Goal: Task Accomplishment & Management: Complete application form

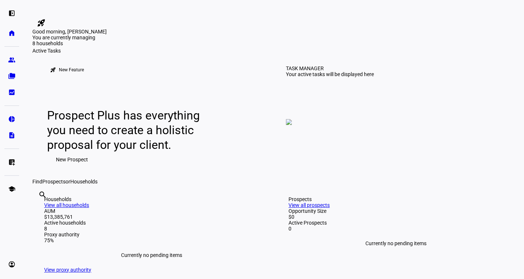
drag, startPoint x: 189, startPoint y: 267, endPoint x: 206, endPoint y: 249, distance: 25.0
click at [189, 185] on div "Find Prospects or Households" at bounding box center [273, 182] width 483 height 6
click at [11, 59] on eth-mat-symbol "group" at bounding box center [11, 59] width 7 height 7
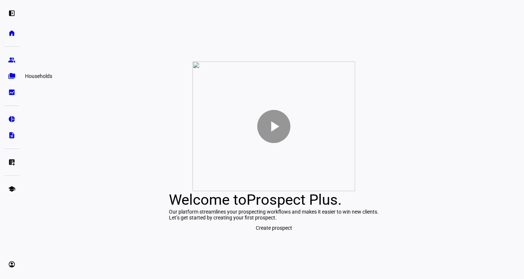
click at [11, 72] on eth-mat-symbol "folder_copy" at bounding box center [11, 75] width 7 height 7
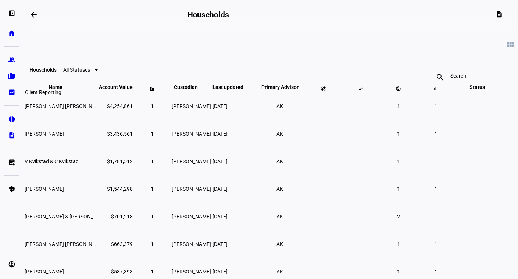
click at [11, 89] on eth-mat-symbol "bid_landscape" at bounding box center [11, 92] width 7 height 7
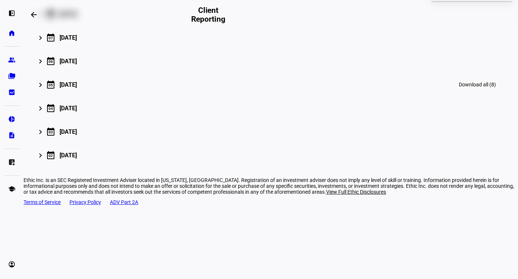
scroll to position [140, 0]
click at [7, 138] on link "description Firm Reporting" at bounding box center [11, 135] width 15 height 15
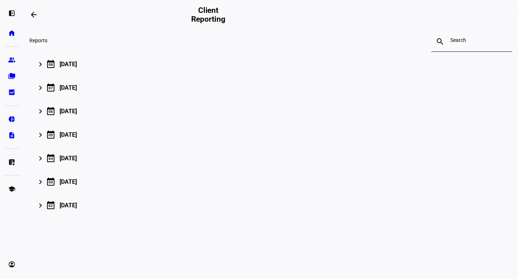
scroll to position [90, 0]
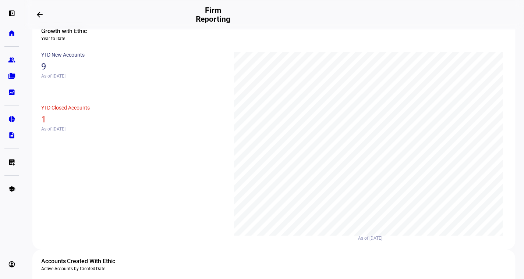
scroll to position [294, 0]
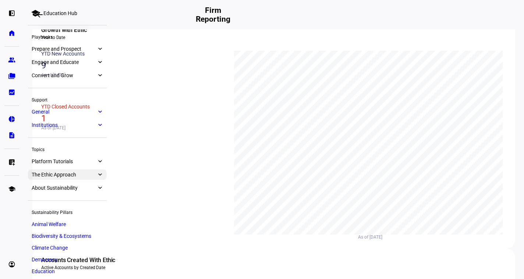
click at [54, 173] on span "The Ethic Approach" at bounding box center [64, 175] width 65 height 6
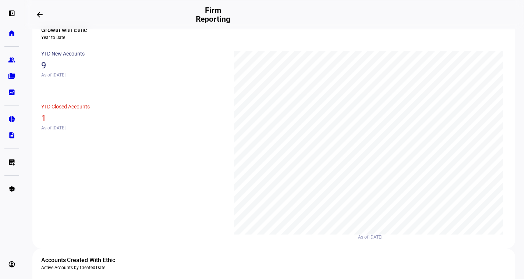
scroll to position [159, 0]
click at [15, 31] on eth-mat-symbol "home" at bounding box center [11, 32] width 7 height 7
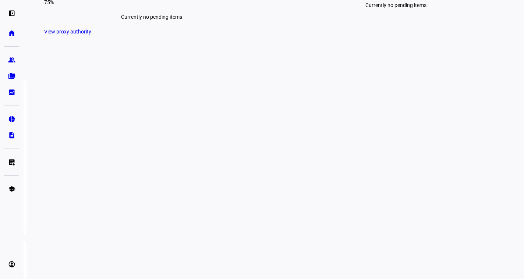
scroll to position [294, 0]
click at [10, 11] on eth-mat-symbol "left_panel_open" at bounding box center [11, 13] width 7 height 7
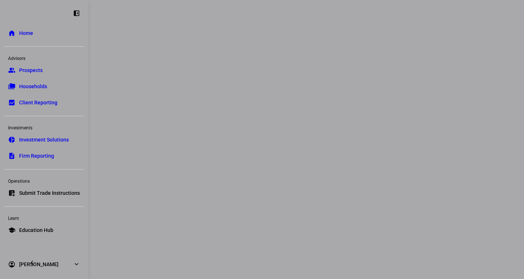
click at [42, 151] on link "description Firm Reporting" at bounding box center [43, 156] width 79 height 15
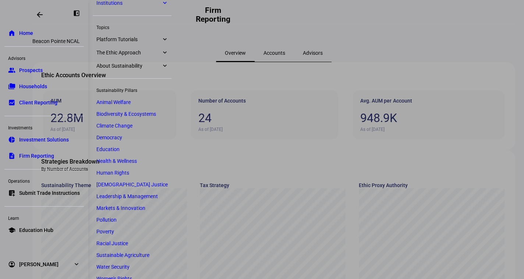
scroll to position [123, 0]
click at [48, 227] on span "Education Hub" at bounding box center [36, 230] width 34 height 7
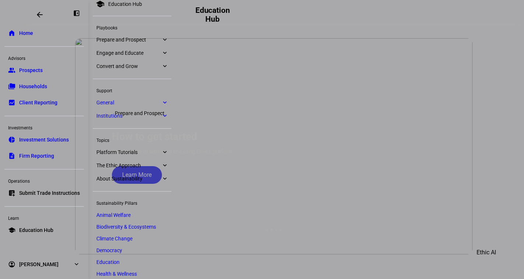
scroll to position [8, 0]
click at [129, 39] on span "Prepare and Prospect" at bounding box center [128, 41] width 65 height 6
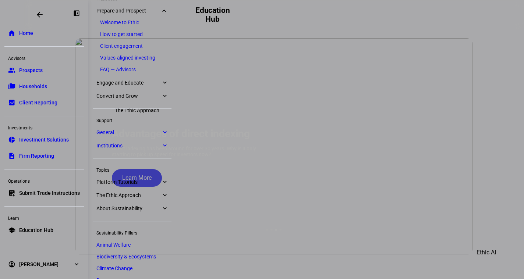
scroll to position [40, 0]
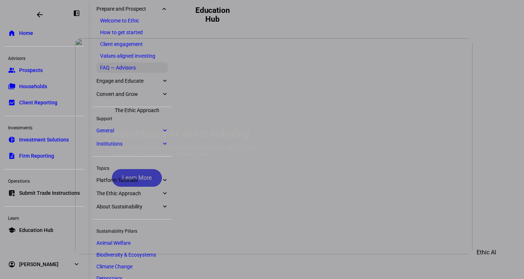
click at [127, 65] on link "FAQ — Advisors" at bounding box center [131, 68] width 71 height 10
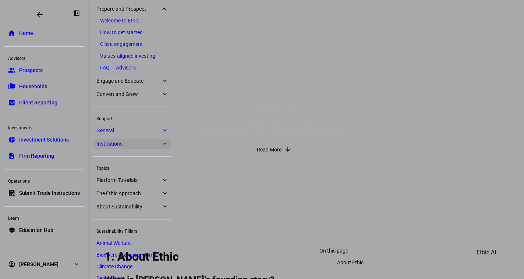
click at [140, 147] on span "Institutions" at bounding box center [128, 144] width 65 height 6
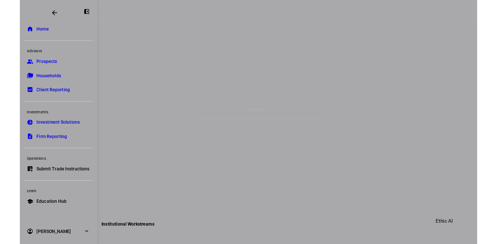
scroll to position [111, 0]
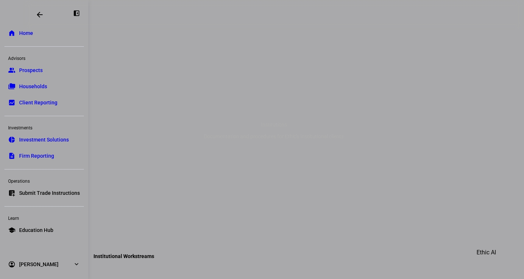
click at [323, 247] on div at bounding box center [262, 139] width 524 height 279
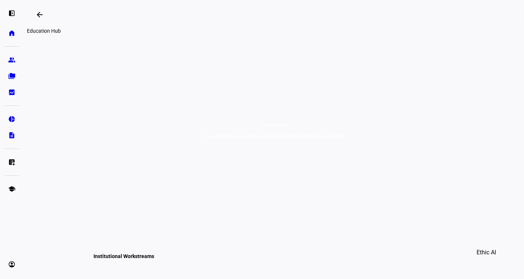
click at [43, 13] on mat-icon "arrow_backwards" at bounding box center [39, 14] width 9 height 9
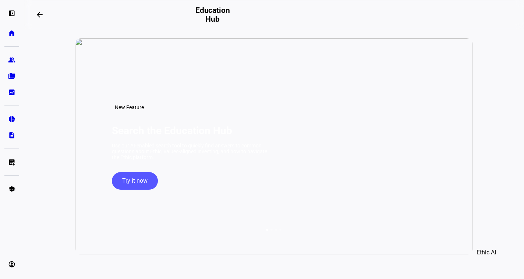
click at [44, 13] on mat-icon "arrow_backwards" at bounding box center [39, 14] width 9 height 9
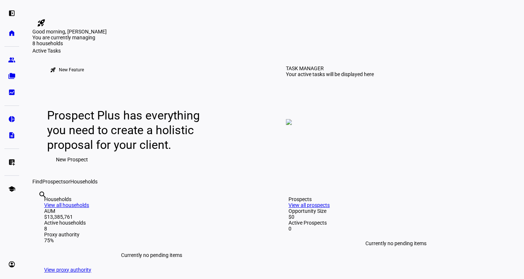
click at [1, 60] on div "left_panel_open home Home Advisors group Prospects folder_copy Households bid_l…" at bounding box center [12, 139] width 24 height 279
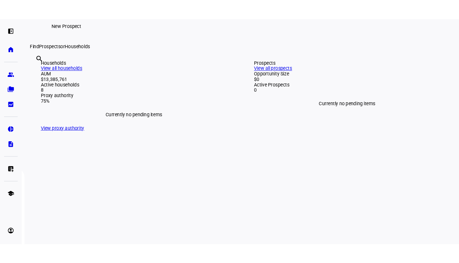
scroll to position [258, 0]
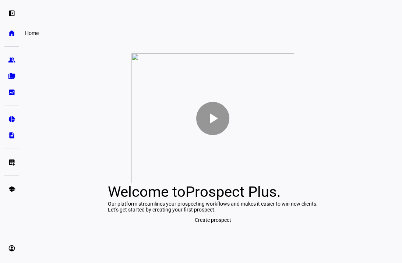
click at [14, 32] on eth-mat-symbol "home" at bounding box center [11, 32] width 7 height 7
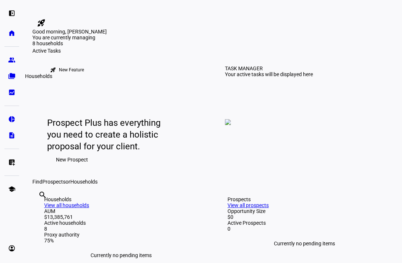
click at [10, 76] on eth-mat-symbol "folder_copy" at bounding box center [11, 75] width 7 height 7
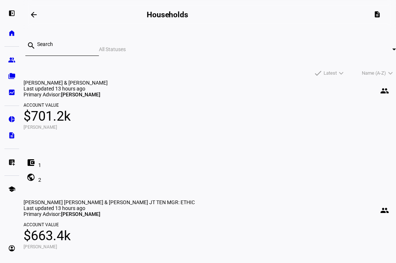
click at [50, 47] on input at bounding box center [65, 44] width 56 height 6
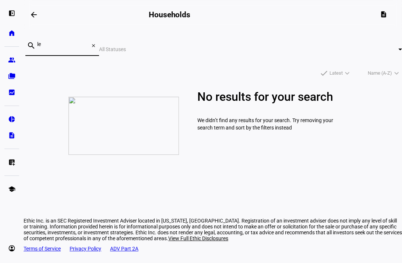
type input "l"
type input "edwards"
click at [7, 14] on div "left_panel_open" at bounding box center [11, 13] width 15 height 15
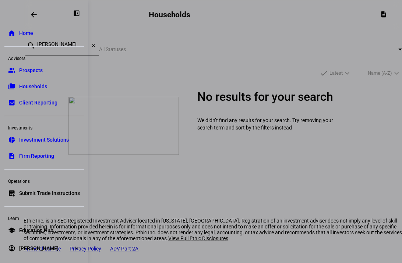
click at [28, 65] on link "group Prospects" at bounding box center [43, 70] width 79 height 15
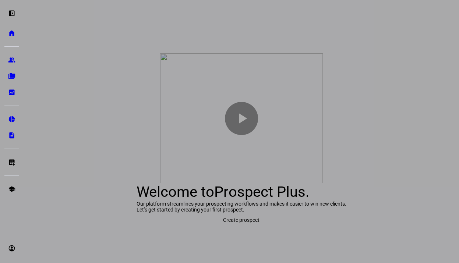
click at [393, 96] on div at bounding box center [229, 131] width 459 height 263
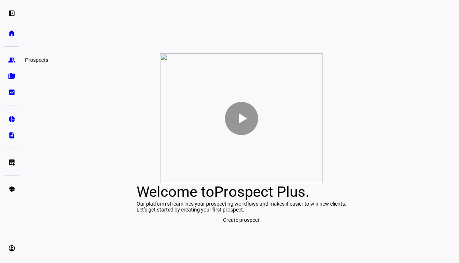
click at [11, 58] on eth-mat-symbol "group" at bounding box center [11, 59] width 7 height 7
click at [177, 126] on img at bounding box center [241, 118] width 163 height 130
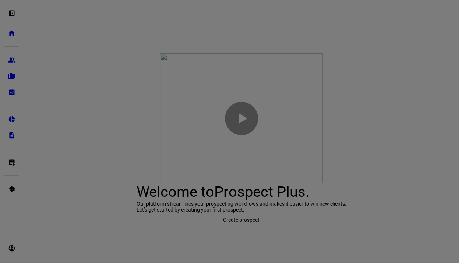
click at [57, 11] on div at bounding box center [229, 131] width 459 height 263
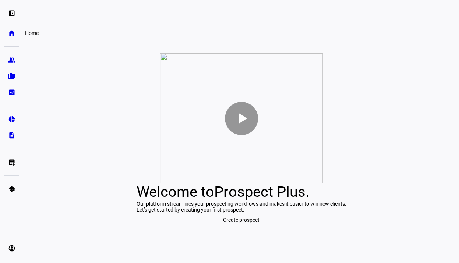
click at [11, 31] on eth-mat-symbol "home" at bounding box center [11, 32] width 7 height 7
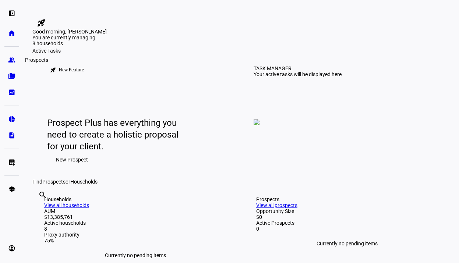
click at [15, 56] on link "group Prospects" at bounding box center [11, 60] width 15 height 15
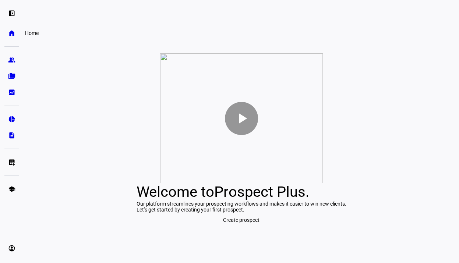
click at [12, 32] on eth-mat-symbol "home" at bounding box center [11, 32] width 7 height 7
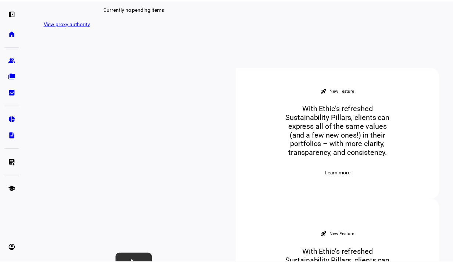
scroll to position [258, 0]
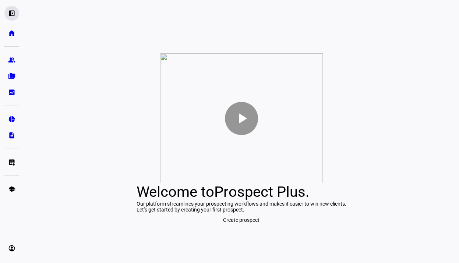
click at [14, 13] on eth-mat-symbol "left_panel_open" at bounding box center [11, 13] width 7 height 7
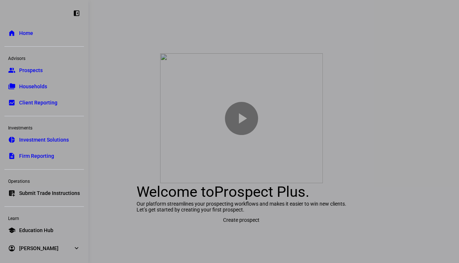
click at [27, 66] on link "group Prospects" at bounding box center [43, 70] width 79 height 15
click at [56, 92] on link "folder_copy Households" at bounding box center [43, 86] width 79 height 15
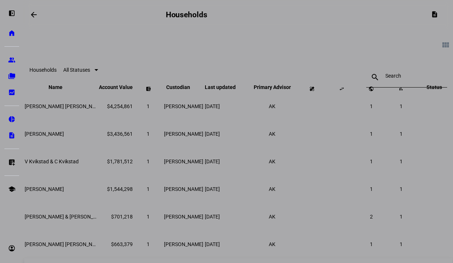
scroll to position [111, 0]
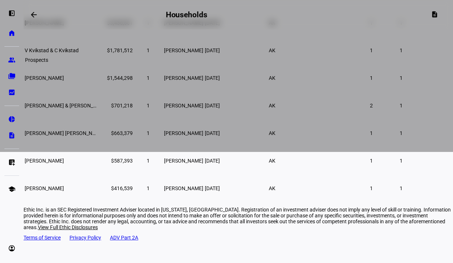
click at [10, 55] on link "group Prospects" at bounding box center [11, 60] width 15 height 15
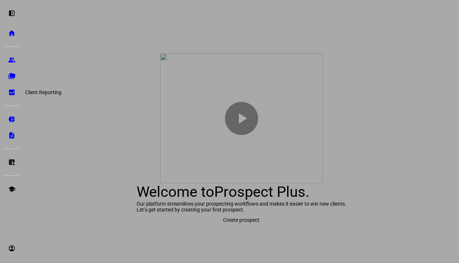
click at [8, 93] on eth-mat-symbol "bid_landscape" at bounding box center [11, 92] width 7 height 7
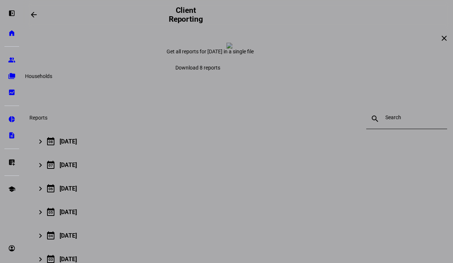
click at [12, 74] on eth-mat-symbol "folder_copy" at bounding box center [11, 75] width 7 height 7
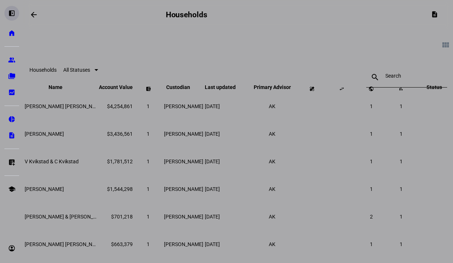
click at [10, 13] on eth-mat-symbol "left_panel_open" at bounding box center [11, 13] width 7 height 7
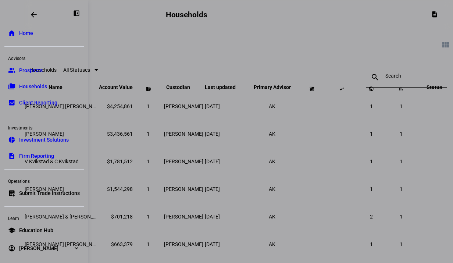
click at [27, 68] on span "Prospects" at bounding box center [31, 70] width 24 height 7
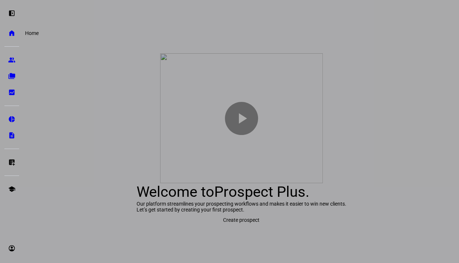
click at [11, 33] on eth-mat-symbol "home" at bounding box center [11, 32] width 7 height 7
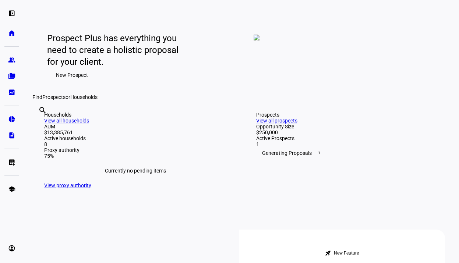
scroll to position [184, 0]
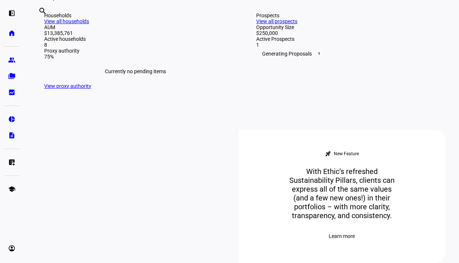
click at [297, 24] on link "View all prospects" at bounding box center [276, 21] width 41 height 6
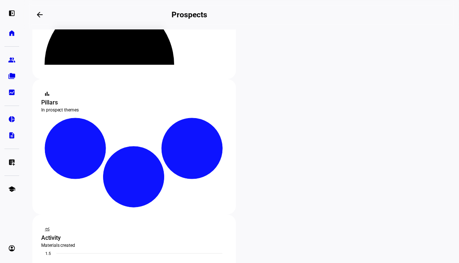
scroll to position [184, 0]
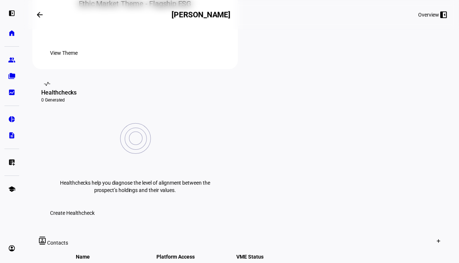
scroll to position [110, 0]
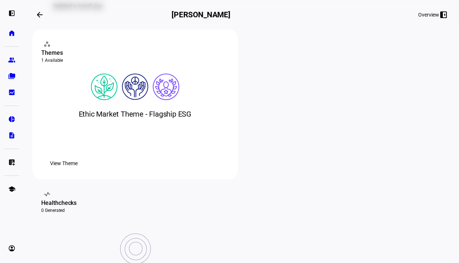
click at [78, 171] on span "View Theme" at bounding box center [64, 163] width 28 height 15
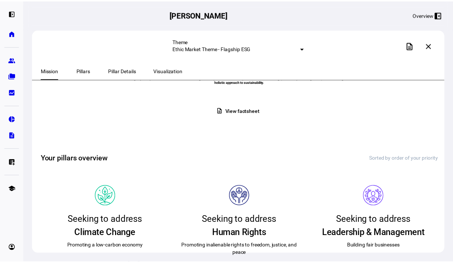
scroll to position [5, 0]
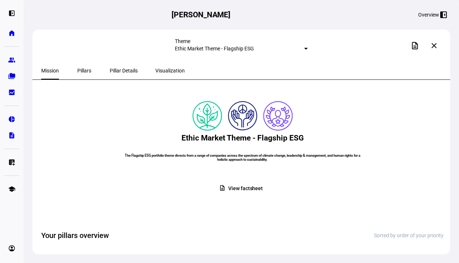
click at [233, 196] on span "View factsheet" at bounding box center [245, 188] width 35 height 14
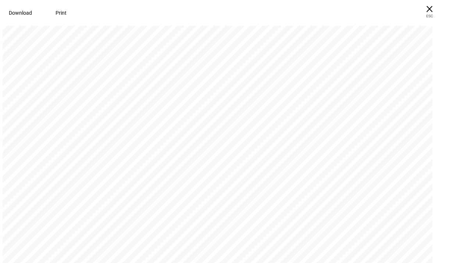
scroll to position [699, 0]
click at [28, 13] on span "Download" at bounding box center [20, 13] width 23 height 6
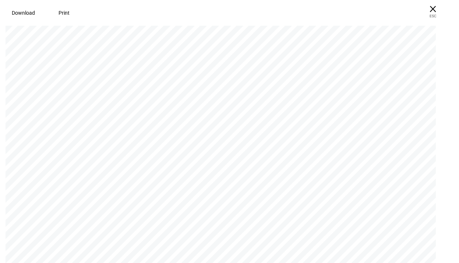
scroll to position [0, 0]
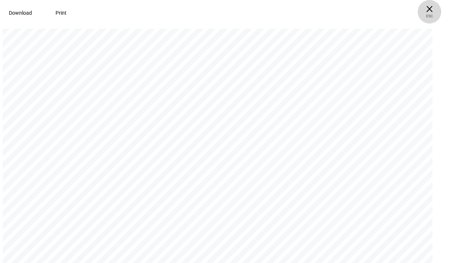
click at [437, 8] on span "× ESC" at bounding box center [430, 12] width 24 height 24
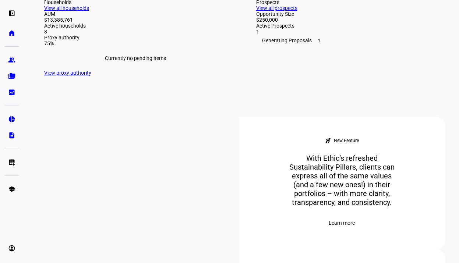
scroll to position [294, 0]
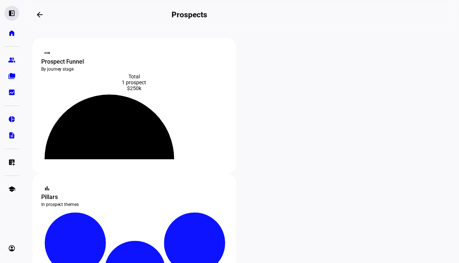
click at [11, 12] on eth-mat-symbol "left_panel_open" at bounding box center [11, 13] width 7 height 7
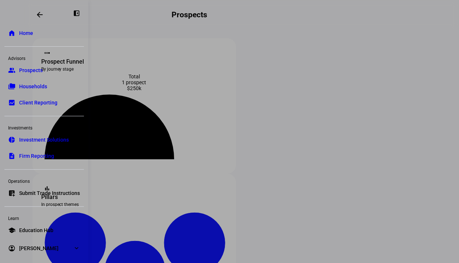
click at [26, 35] on span "Home" at bounding box center [26, 32] width 14 height 7
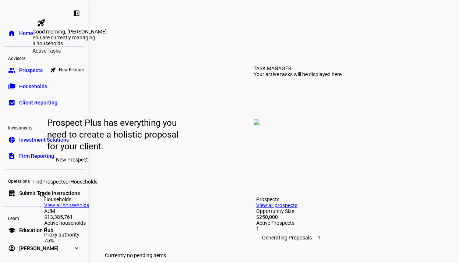
click at [54, 69] on link "group Prospects" at bounding box center [43, 70] width 79 height 15
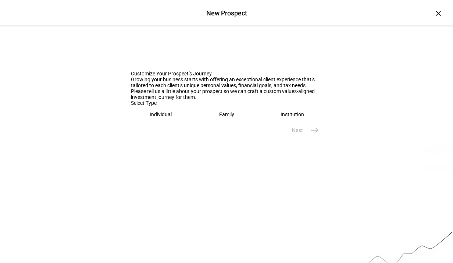
click at [163, 117] on div "Individual" at bounding box center [161, 114] width 22 height 6
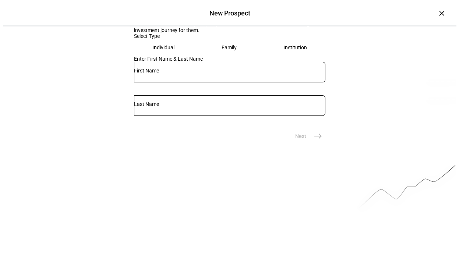
scroll to position [74, 0]
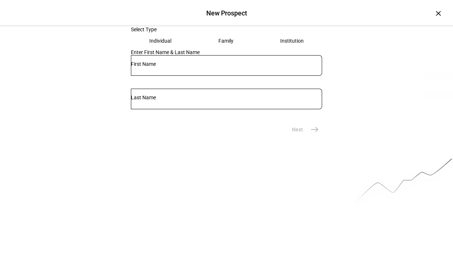
click at [147, 67] on input "text" at bounding box center [226, 64] width 191 height 6
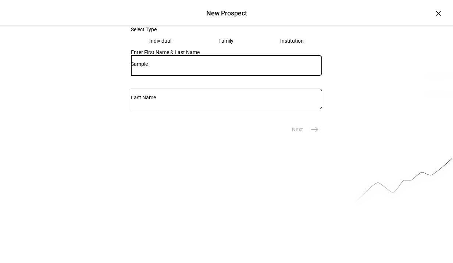
type input "Sample"
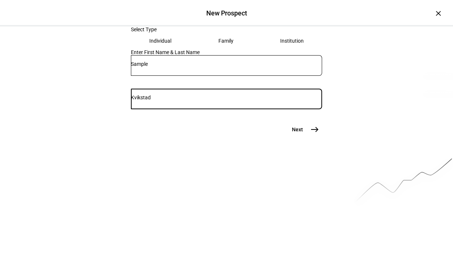
type input "Kvikstad"
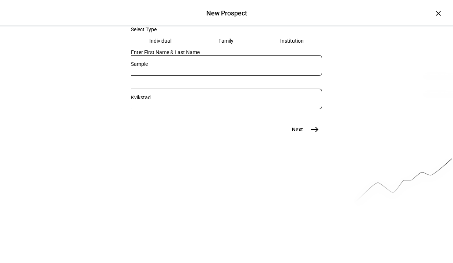
click at [311, 134] on mat-icon "east" at bounding box center [315, 129] width 9 height 9
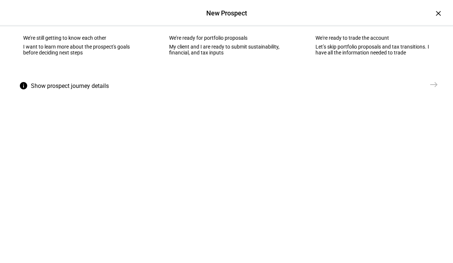
click at [344, 41] on div "We're ready to trade the account" at bounding box center [373, 38] width 114 height 6
click at [431, 89] on mat-icon "east" at bounding box center [434, 84] width 9 height 9
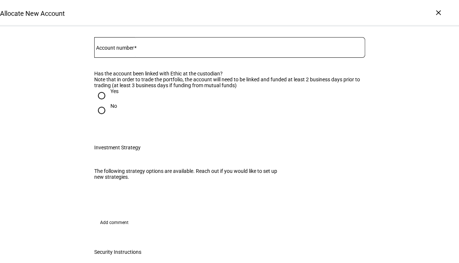
scroll to position [110, 0]
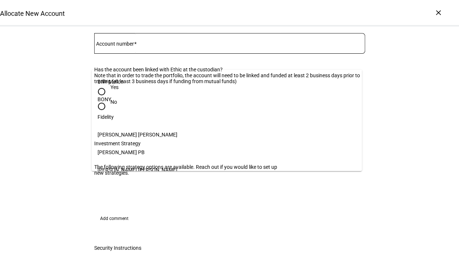
scroll to position [75, 0]
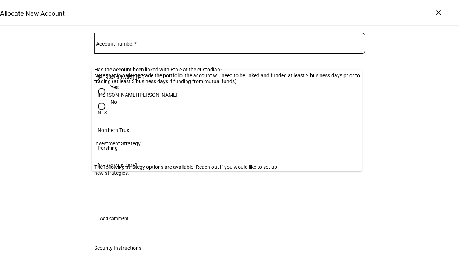
click at [107, 163] on span "[PERSON_NAME]" at bounding box center [117, 166] width 39 height 6
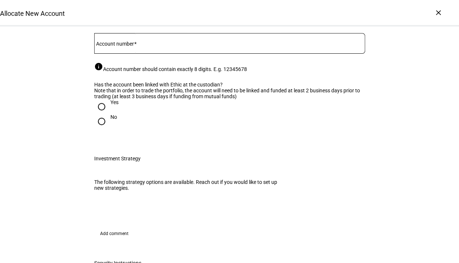
click at [118, 11] on input "Name on account" at bounding box center [229, 9] width 271 height 6
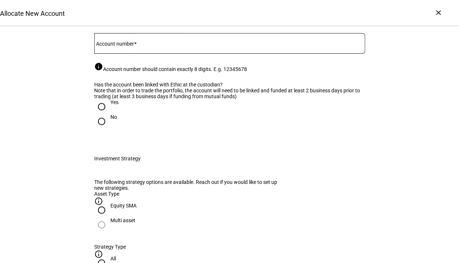
type input "Sample Kvikstad Client"
click at [115, 47] on mat-label "Account number" at bounding box center [115, 44] width 38 height 6
click at [115, 45] on input "Account number" at bounding box center [229, 42] width 271 height 6
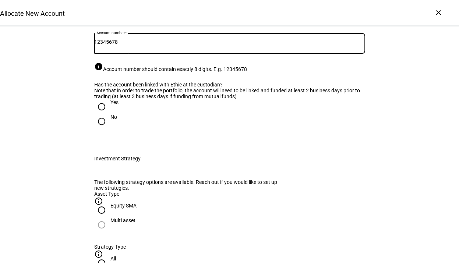
type input "12345678"
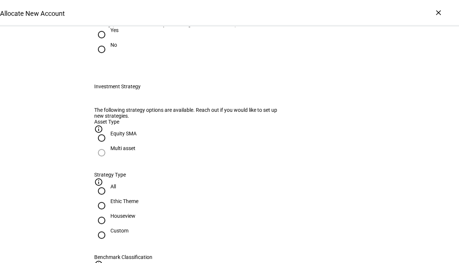
scroll to position [184, 0]
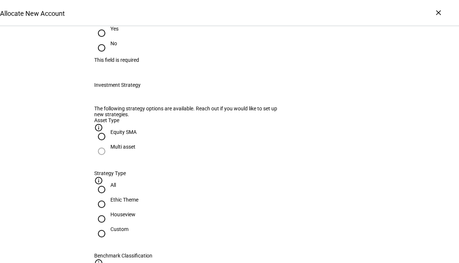
click at [99, 55] on input "No" at bounding box center [101, 47] width 15 height 15
radio input "true"
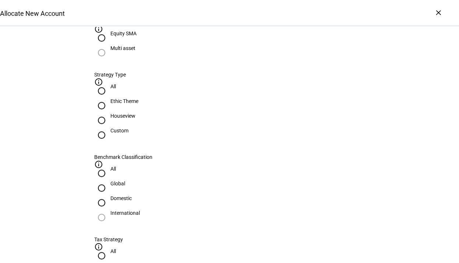
scroll to position [294, 0]
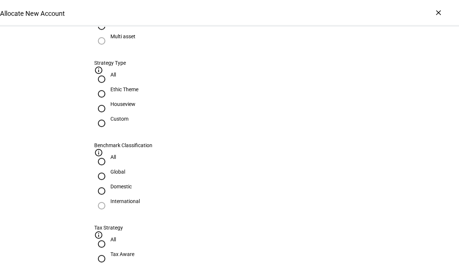
click at [109, 251] on input "Tax Aware" at bounding box center [101, 258] width 15 height 15
radio input "true"
click at [109, 184] on input "Domestic" at bounding box center [101, 191] width 15 height 15
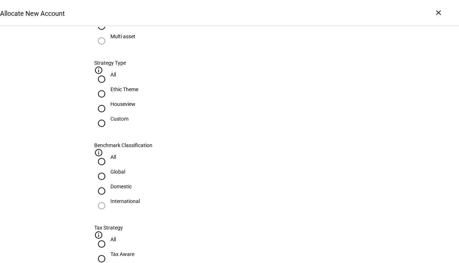
radio input "true"
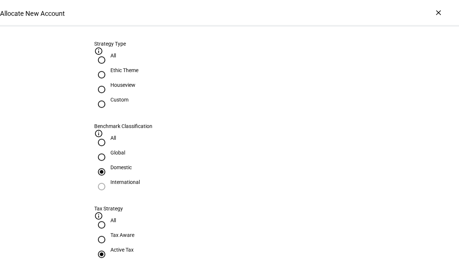
scroll to position [331, 0]
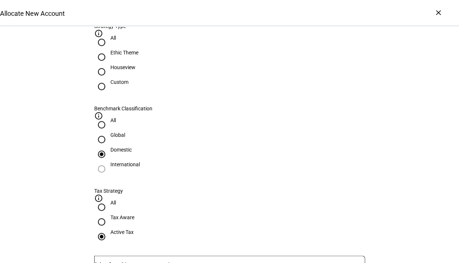
click at [109, 94] on input "Custom" at bounding box center [101, 86] width 15 height 15
radio input "true"
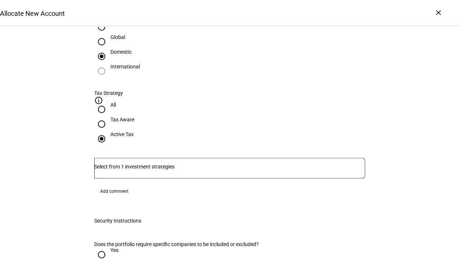
scroll to position [442, 0]
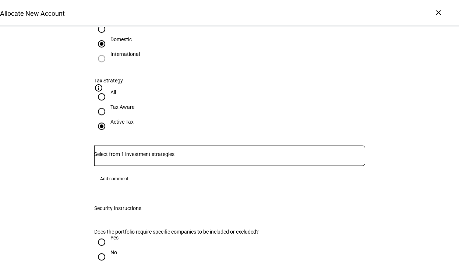
click at [97, 249] on input "No" at bounding box center [101, 256] width 15 height 15
radio input "true"
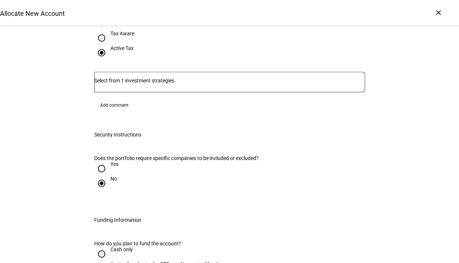
scroll to position [552, 0]
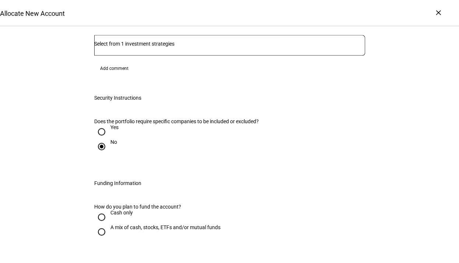
click at [96, 224] on input "A mix of cash, stocks, ETFs and/or mutual funds" at bounding box center [101, 231] width 15 height 15
radio input "true"
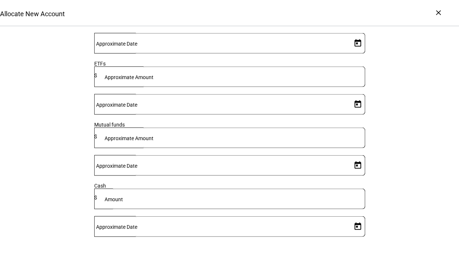
scroll to position [625, 0]
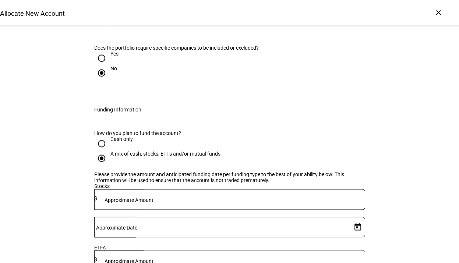
click at [96, 136] on input "Cash only" at bounding box center [101, 143] width 15 height 15
radio input "true"
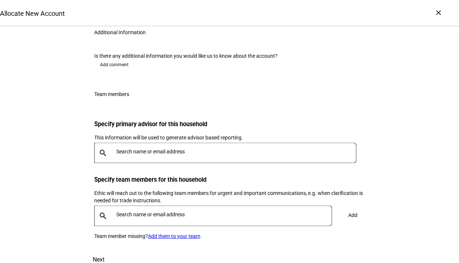
scroll to position [809, 0]
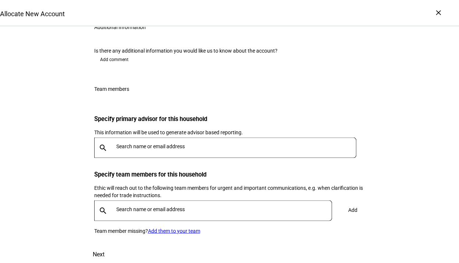
click at [122, 208] on input "text" at bounding box center [225, 209] width 219 height 6
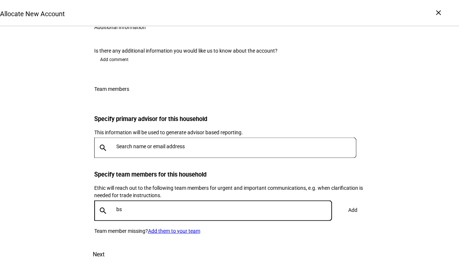
type input "b"
type input "val"
click at [130, 239] on div "[EMAIL_ADDRESS][DOMAIN_NAME]" at bounding box center [159, 236] width 82 height 7
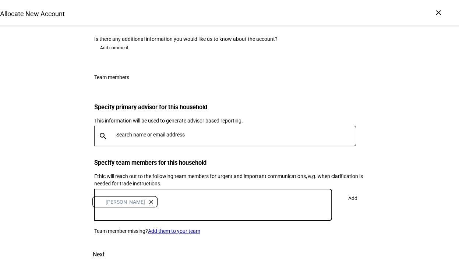
scroll to position [846, 0]
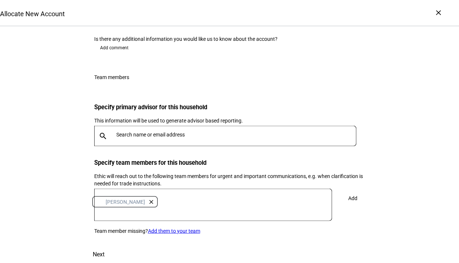
click at [343, 189] on span at bounding box center [353, 198] width 24 height 18
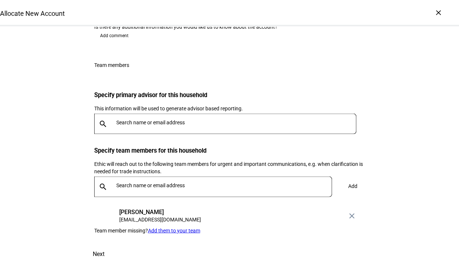
scroll to position [865, 0]
click at [104, 245] on span "Next" at bounding box center [99, 254] width 12 height 18
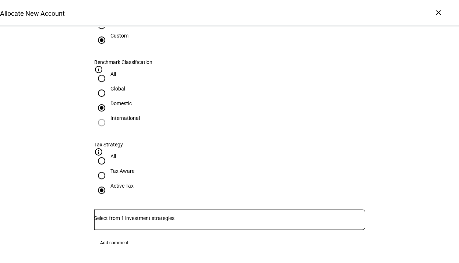
scroll to position [350, 0]
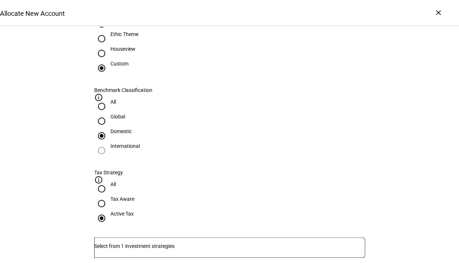
click at [119, 243] on input "Number" at bounding box center [229, 246] width 271 height 6
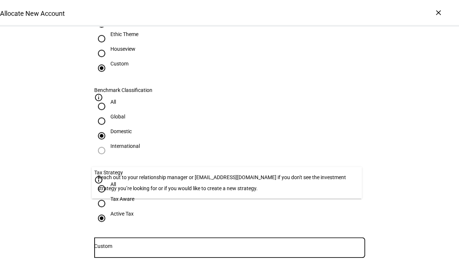
type input "Custom"
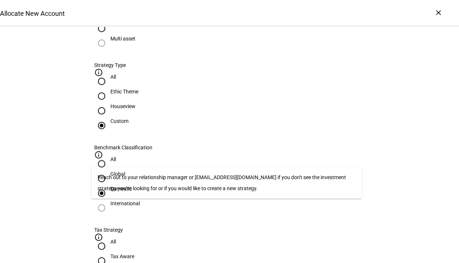
scroll to position [0, 0]
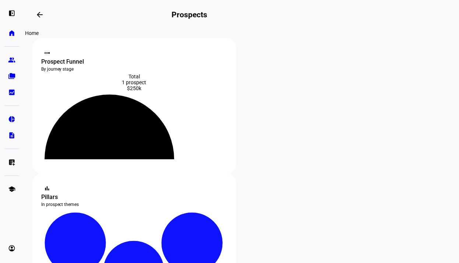
click at [10, 34] on eth-mat-symbol "home" at bounding box center [11, 32] width 7 height 7
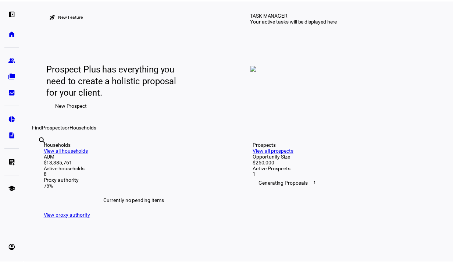
scroll to position [147, 0]
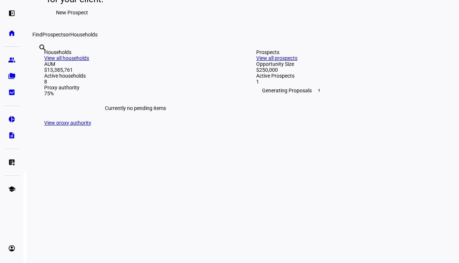
click at [65, 20] on span "New Prospect" at bounding box center [72, 12] width 32 height 15
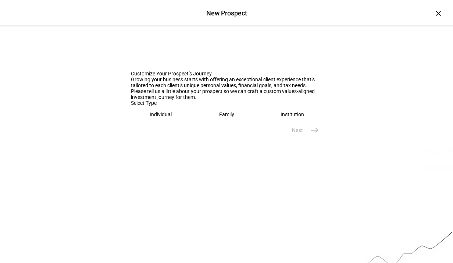
click at [147, 123] on eth-mega-radio-button "Individual" at bounding box center [161, 114] width 60 height 17
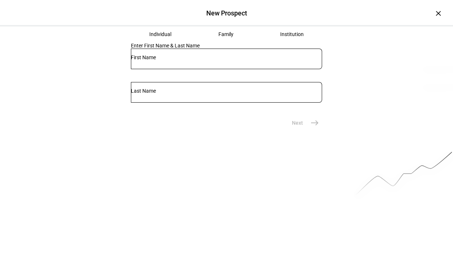
scroll to position [83, 0]
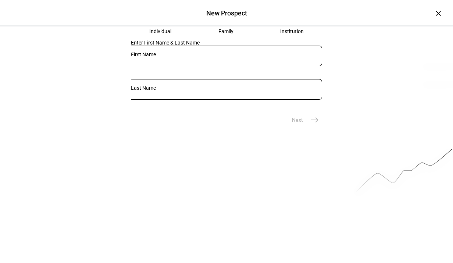
click at [164, 57] on input "text" at bounding box center [226, 55] width 191 height 6
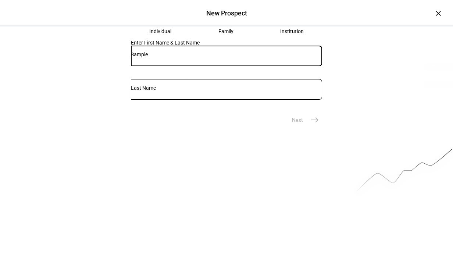
type input "Sample"
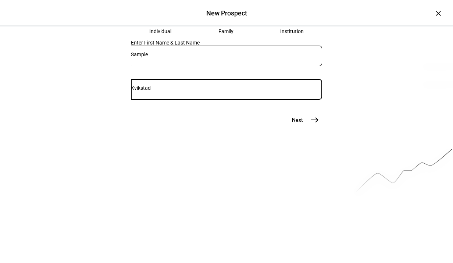
type input "Kvikstad"
click at [311, 124] on mat-icon "east" at bounding box center [315, 120] width 9 height 9
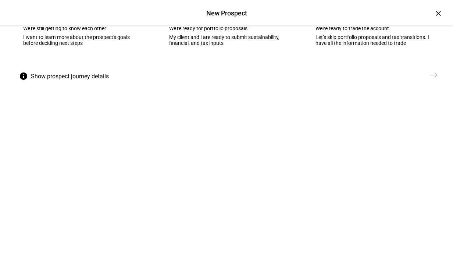
click at [74, 31] on div "We’re still getting to know each other" at bounding box center [80, 28] width 114 height 6
click at [436, 82] on button "Send [GEOGRAPHIC_DATA]" at bounding box center [416, 75] width 52 height 15
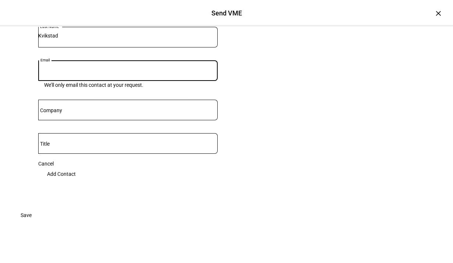
click at [63, 72] on input "Email" at bounding box center [128, 69] width 180 height 6
type input "[EMAIL_ADDRESS][DOMAIN_NAME]"
type input "Beacon Pointe Advisors, LLC"
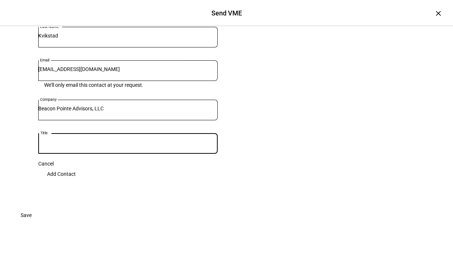
click at [77, 145] on input "Title" at bounding box center [128, 142] width 180 height 6
type input "Managing Director"
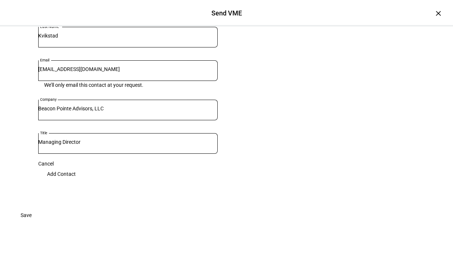
click at [76, 181] on span "Add Contact" at bounding box center [61, 174] width 29 height 15
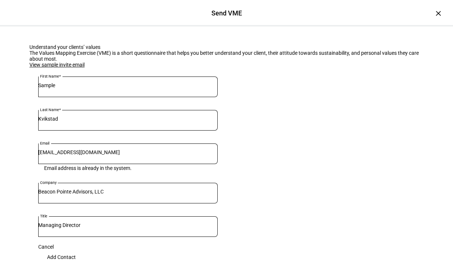
click at [53, 68] on link "View sample invite email" at bounding box center [56, 65] width 55 height 6
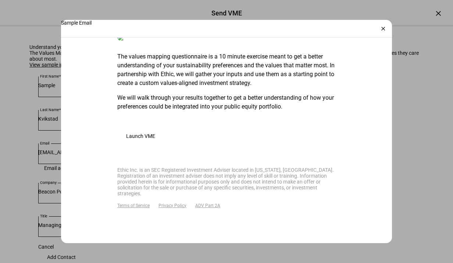
scroll to position [316, 0]
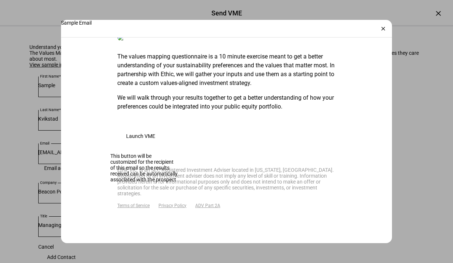
click at [148, 134] on span at bounding box center [140, 136] width 47 height 18
click at [138, 137] on span "Launch VME" at bounding box center [140, 136] width 29 height 6
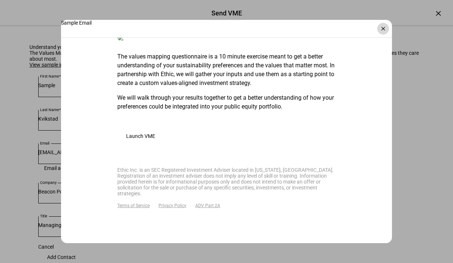
click at [381, 26] on div "×" at bounding box center [384, 29] width 12 height 12
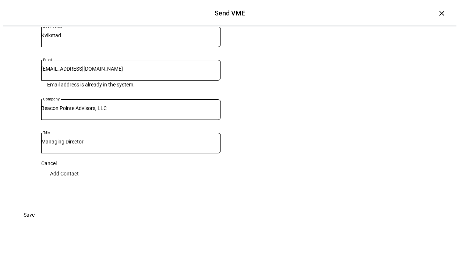
scroll to position [0, 0]
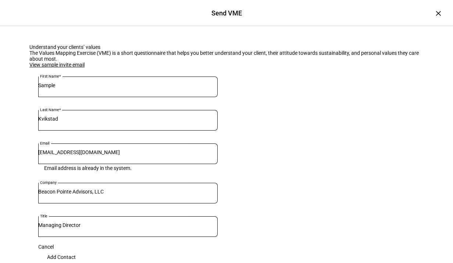
click at [130, 34] on eth-get-to-know-branch "Understand your clients’ values The Values Mapping Exercise (VME) is a short qu…" at bounding box center [226, 176] width 453 height 301
click at [433, 13] on div "×" at bounding box center [439, 13] width 12 height 12
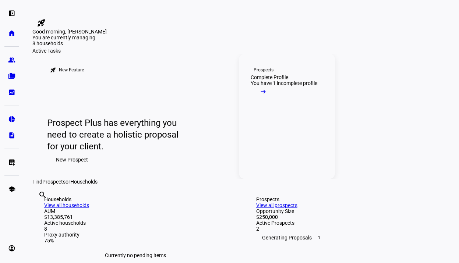
click at [267, 95] on mat-icon "arrow_right_alt" at bounding box center [262, 91] width 7 height 7
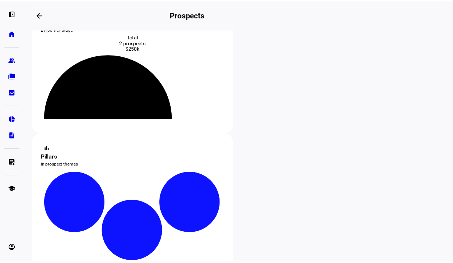
scroll to position [110, 0]
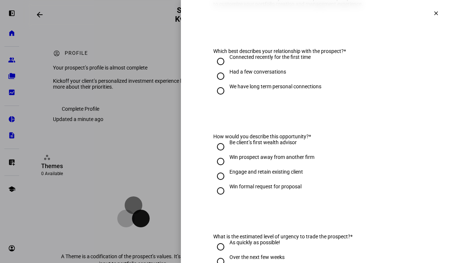
scroll to position [74, 0]
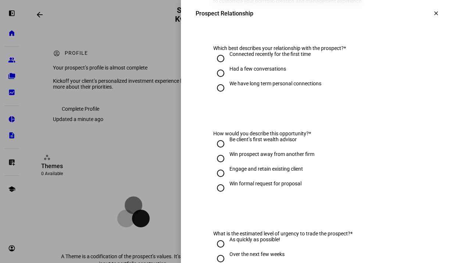
click at [219, 91] on input "We have long term personal connections" at bounding box center [220, 88] width 15 height 15
radio input "true"
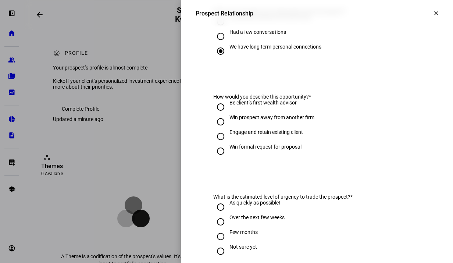
click at [216, 127] on input "Win prospect away from another firm" at bounding box center [220, 121] width 15 height 15
radio input "true"
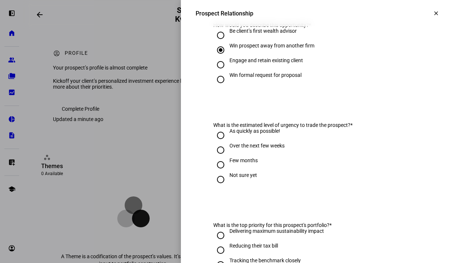
scroll to position [184, 0]
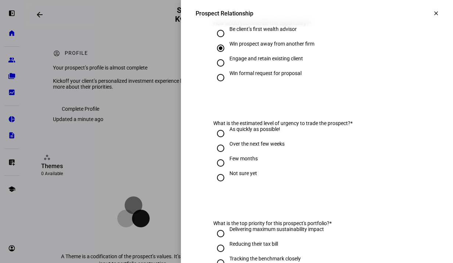
click at [217, 67] on input "Engage and retain existing client" at bounding box center [220, 63] width 15 height 15
radio input "true"
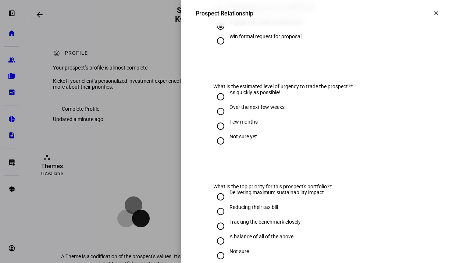
click at [234, 95] on div "As quickly as possible!" at bounding box center [255, 92] width 51 height 6
click at [228, 104] on input "As quickly as possible!" at bounding box center [220, 96] width 15 height 15
radio input "true"
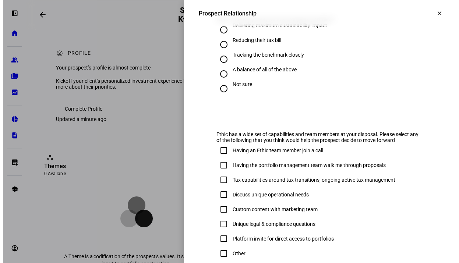
scroll to position [443, 0]
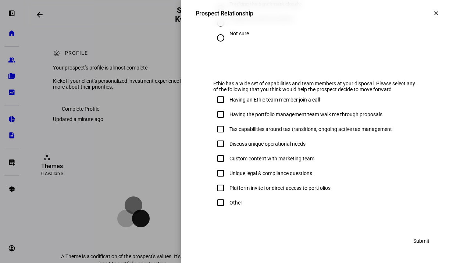
click at [428, 13] on span at bounding box center [437, 13] width 18 height 18
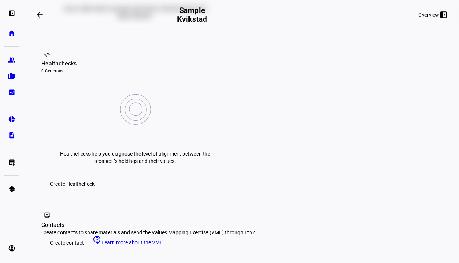
scroll to position [267, 0]
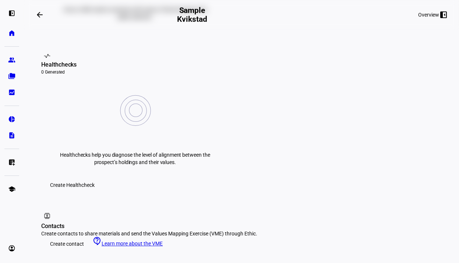
click at [135, 241] on span "Learn more about the VME" at bounding box center [132, 244] width 61 height 6
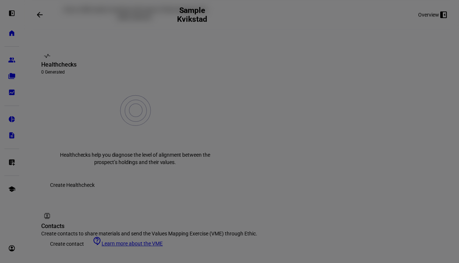
click at [33, 131] on div at bounding box center [229, 131] width 459 height 263
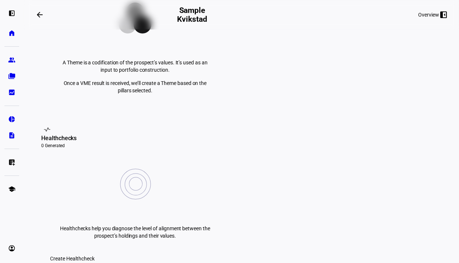
scroll to position [120, 0]
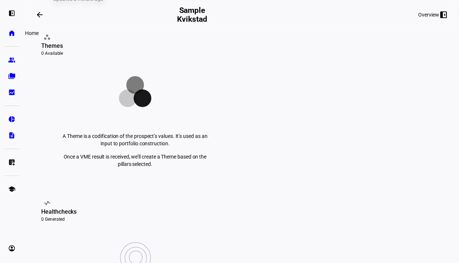
click at [9, 32] on eth-mat-symbol "home" at bounding box center [11, 32] width 7 height 7
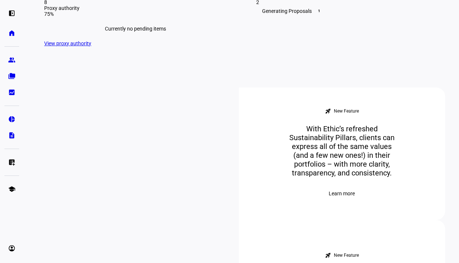
scroll to position [294, 0]
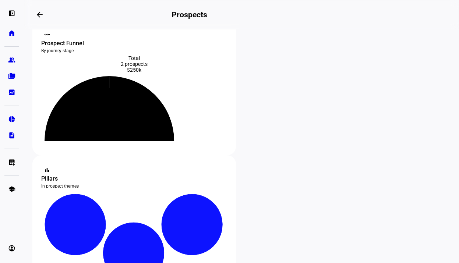
scroll to position [147, 0]
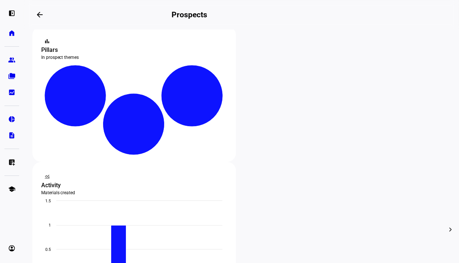
click at [212, 142] on div at bounding box center [229, 131] width 459 height 263
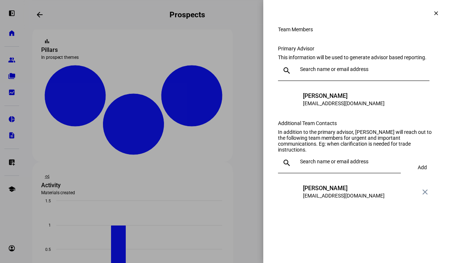
click at [435, 10] on mat-icon "clear" at bounding box center [436, 13] width 7 height 7
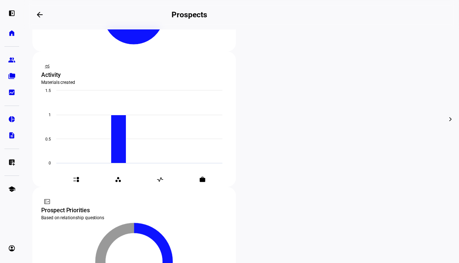
scroll to position [215, 0]
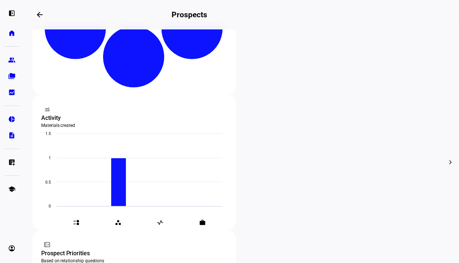
click at [271, 71] on span "Edit" at bounding box center [272, 74] width 9 height 6
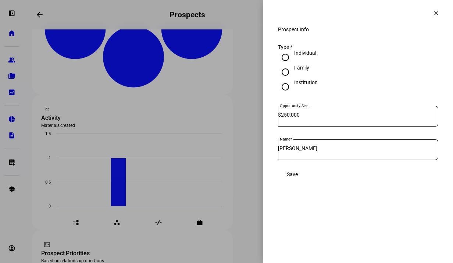
click at [321, 207] on eth-side-overlay-container "Prospect Info clear Prospect Info Type * Individual Family Institution Opportun…" at bounding box center [358, 131] width 190 height 263
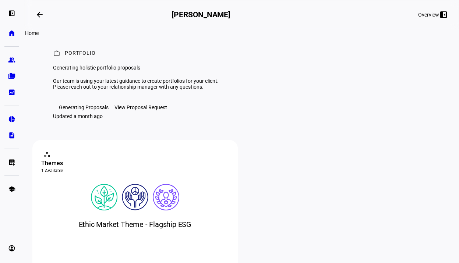
click at [7, 29] on link "home Home" at bounding box center [11, 33] width 15 height 15
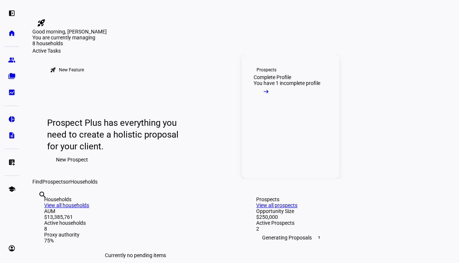
click at [270, 95] on mat-icon "arrow_right_alt" at bounding box center [265, 91] width 7 height 7
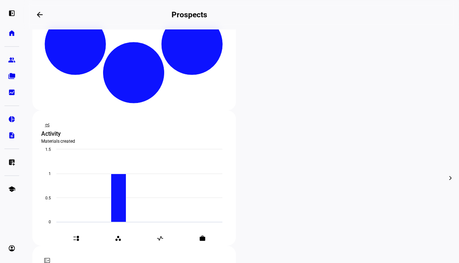
scroll to position [178, 0]
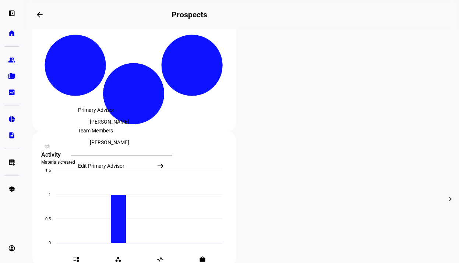
click at [119, 169] on div "Edit Primary Advisor" at bounding box center [101, 166] width 46 height 6
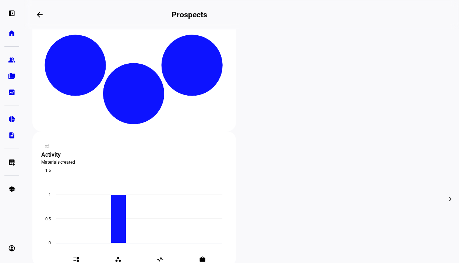
click at [264, 109] on div "edit Edit" at bounding box center [271, 109] width 32 height 10
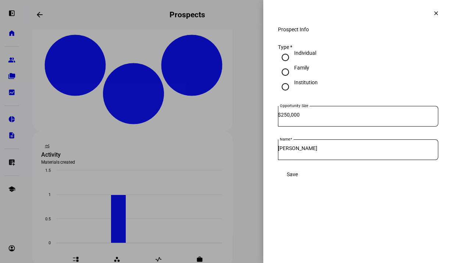
click at [298, 177] on span "Save" at bounding box center [292, 174] width 11 height 6
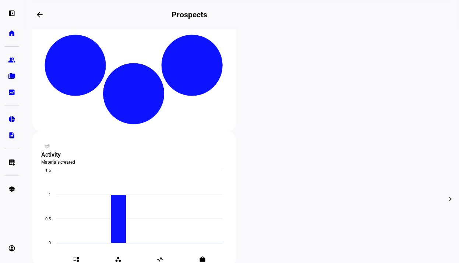
click at [74, 114] on div at bounding box center [229, 131] width 459 height 263
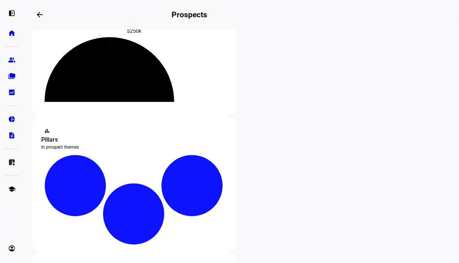
scroll to position [0, 0]
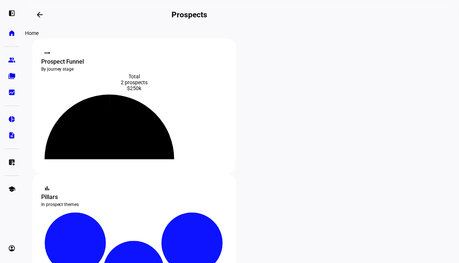
click at [10, 31] on eth-mat-symbol "home" at bounding box center [11, 32] width 7 height 7
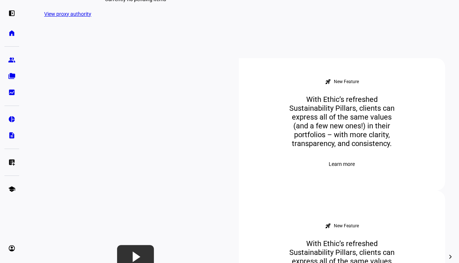
scroll to position [258, 0]
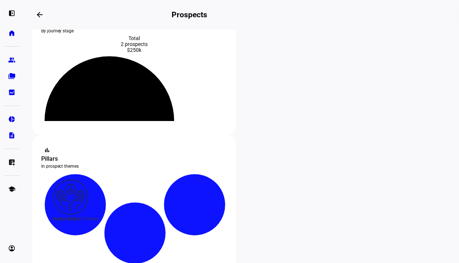
scroll to position [110, 0]
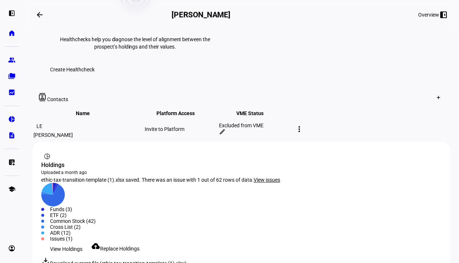
scroll to position [368, 0]
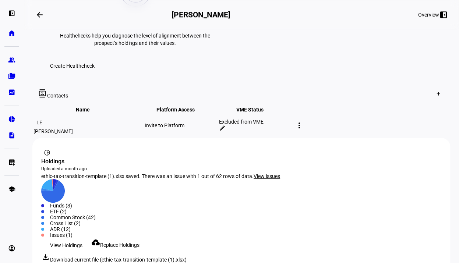
click at [124, 242] on span "Replace Holdings" at bounding box center [119, 245] width 39 height 6
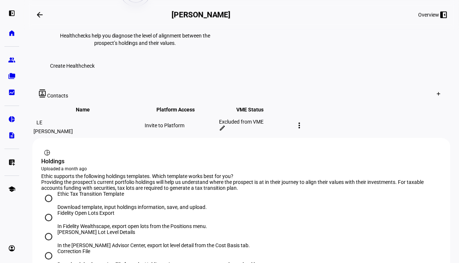
click at [49, 210] on input "Fidelity Open Lots Export In Fidelity Wealthscape, export open lots from the Po…" at bounding box center [48, 217] width 15 height 15
radio input "true"
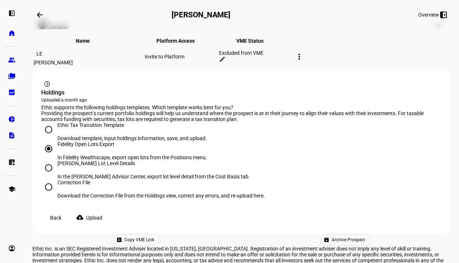
scroll to position [442, 0]
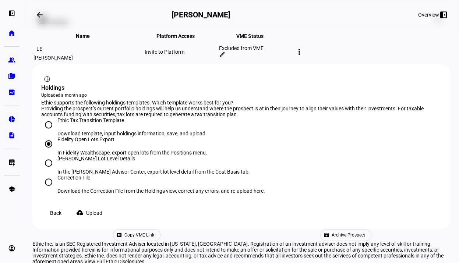
click at [98, 206] on span "Upload" at bounding box center [94, 213] width 16 height 15
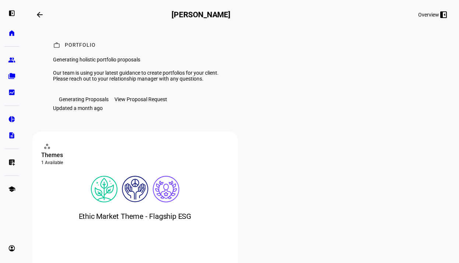
scroll to position [0, 0]
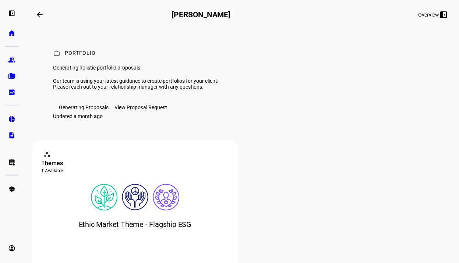
click at [151, 19] on div "arrow_backwards" at bounding box center [101, 14] width 139 height 15
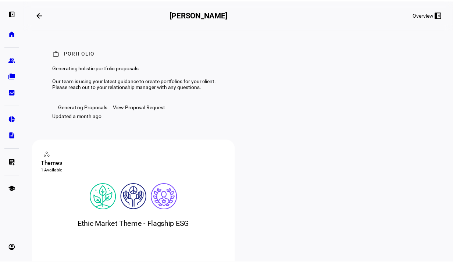
scroll to position [184, 0]
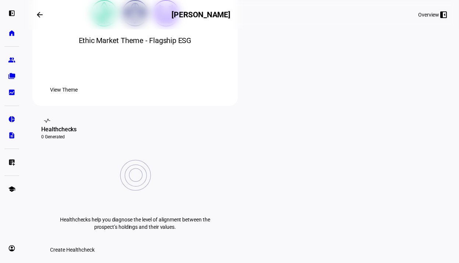
click at [95, 242] on span "Create Healthcheck" at bounding box center [72, 249] width 45 height 15
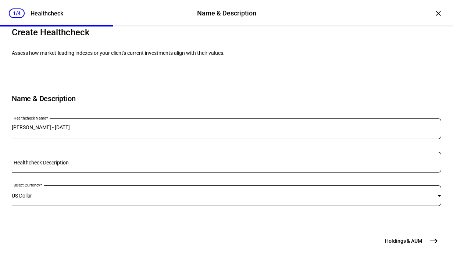
scroll to position [103, 0]
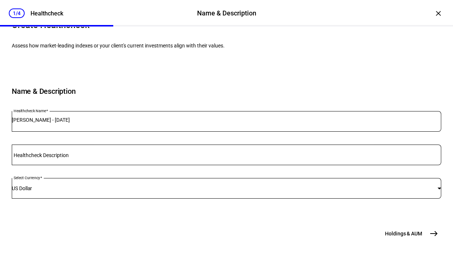
click at [405, 232] on span "Holdings & AUM" at bounding box center [403, 233] width 37 height 7
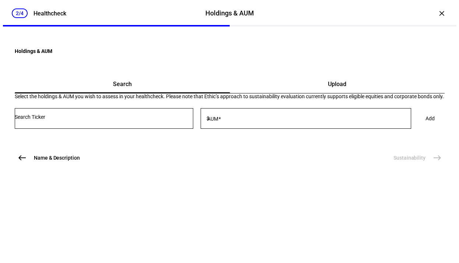
scroll to position [26, 0]
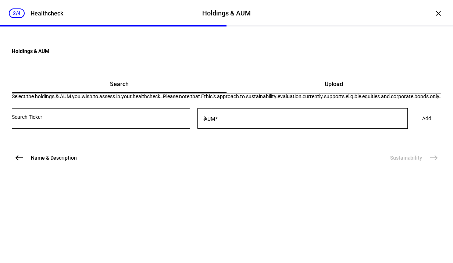
click at [308, 93] on div "Upload" at bounding box center [334, 84] width 215 height 18
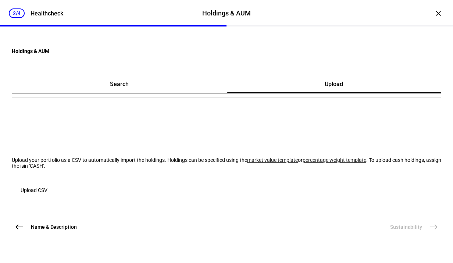
click at [47, 191] on span "Upload CSV" at bounding box center [34, 190] width 27 height 15
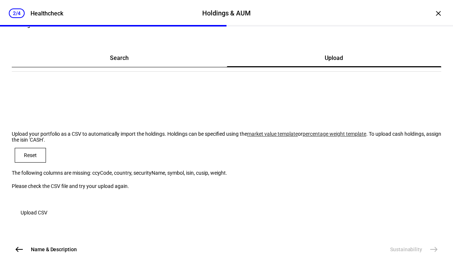
click at [37, 158] on span "Reset" at bounding box center [30, 155] width 13 height 6
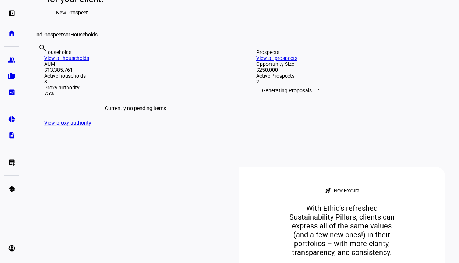
scroll to position [258, 0]
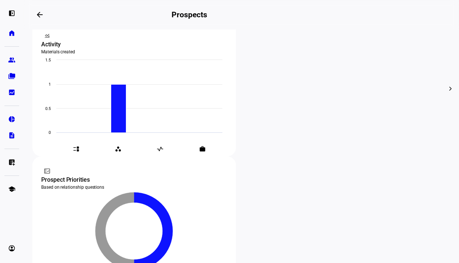
scroll to position [178, 0]
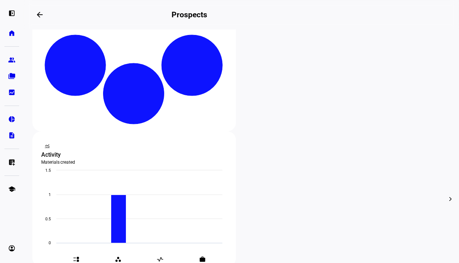
click at [235, 110] on div at bounding box center [229, 131] width 459 height 263
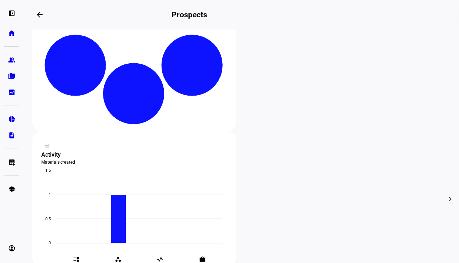
click at [203, 125] on div at bounding box center [229, 131] width 459 height 263
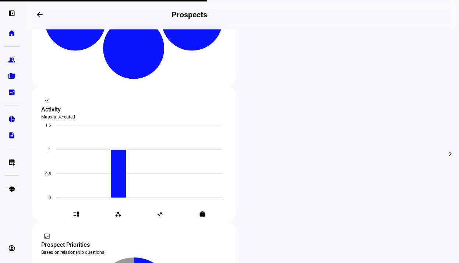
scroll to position [251, 0]
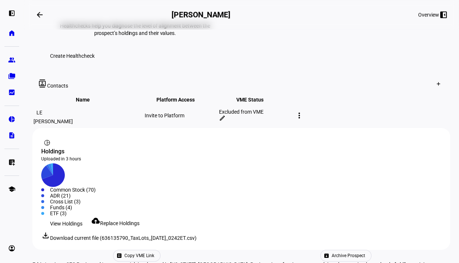
scroll to position [386, 0]
